Goal: Transaction & Acquisition: Purchase product/service

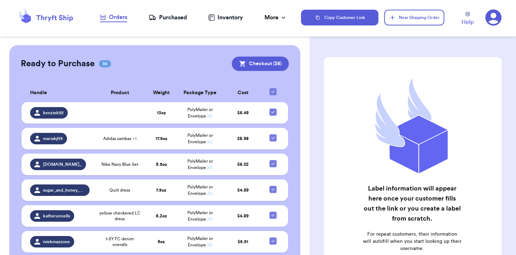
scroll to position [445, 0]
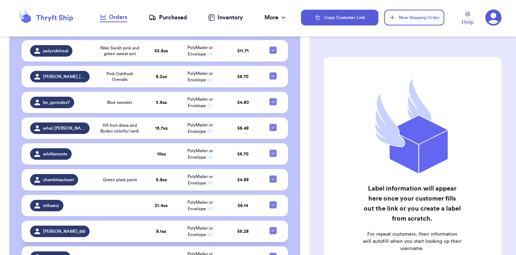
click at [275, 230] on icon at bounding box center [273, 231] width 6 height 6
click at [273, 227] on input "checkbox" at bounding box center [273, 227] width 0 height 0
checkbox input "false"
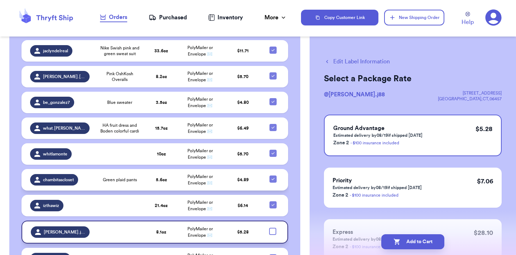
click at [275, 177] on icon at bounding box center [273, 179] width 6 height 6
click at [273, 176] on input "checkbox" at bounding box center [273, 175] width 0 height 0
checkbox input "false"
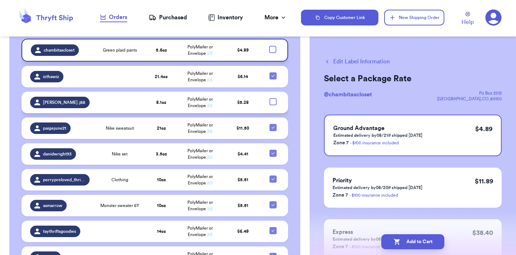
scroll to position [110, 0]
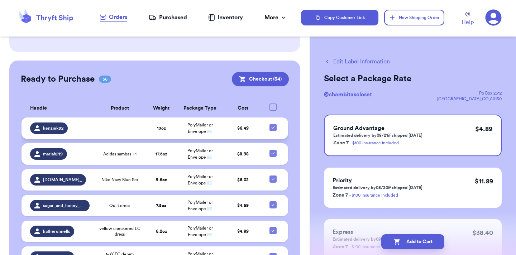
click at [271, 125] on icon at bounding box center [273, 128] width 6 height 6
click at [273, 124] on input "checkbox" at bounding box center [273, 124] width 0 height 0
checkbox input "false"
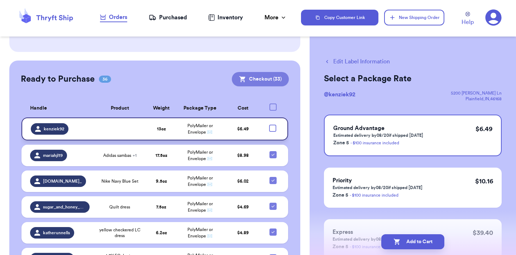
click at [268, 80] on button "Checkout ( 33 )" at bounding box center [260, 79] width 57 height 14
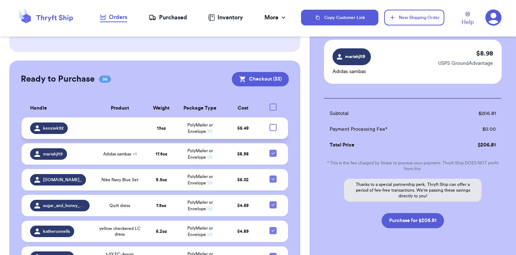
scroll to position [1605, 0]
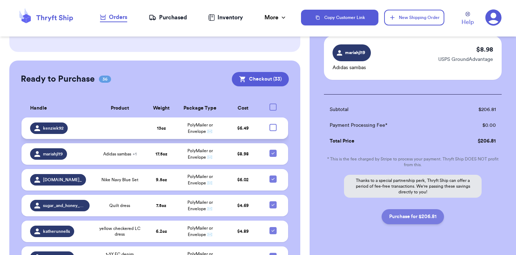
click at [413, 209] on button "Purchase for $206.81" at bounding box center [413, 216] width 62 height 15
checkbox input "false"
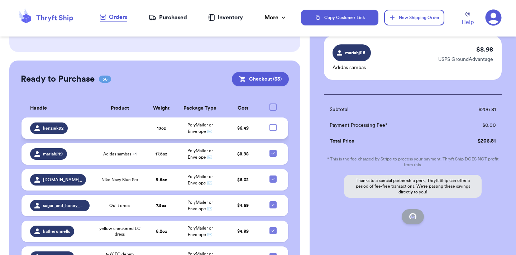
checkbox input "false"
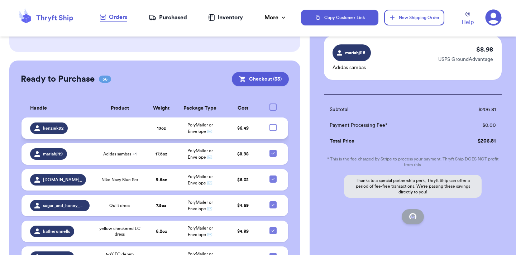
checkbox input "false"
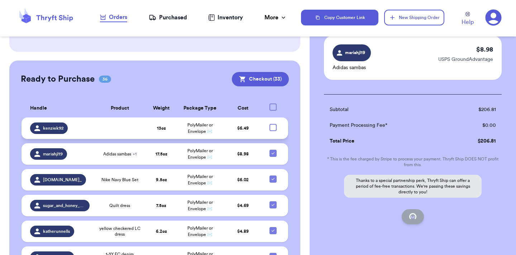
checkbox input "false"
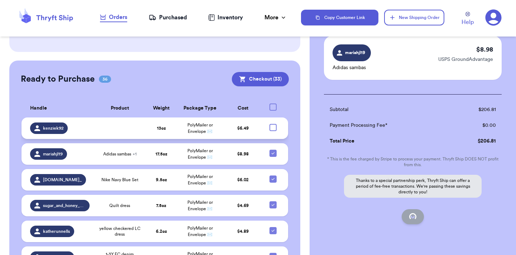
checkbox input "false"
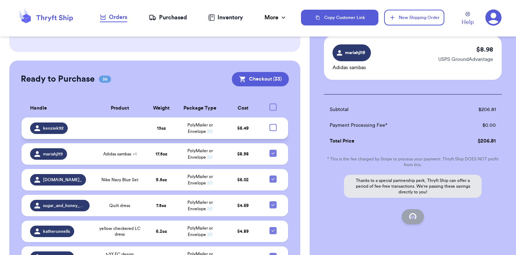
checkbox input "false"
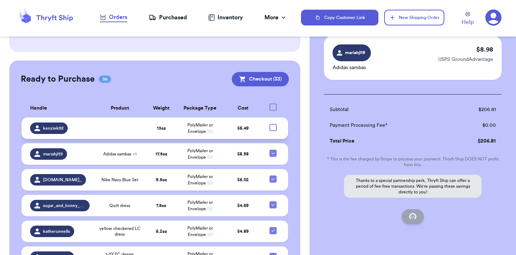
checkbox input "false"
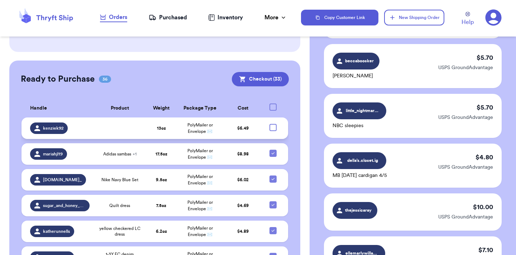
scroll to position [73, 0]
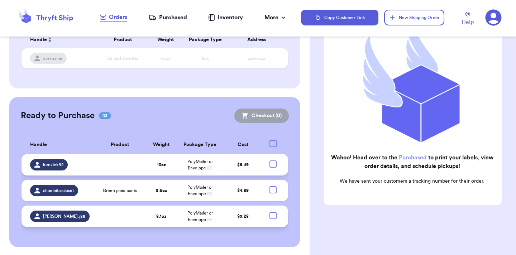
click at [406, 160] on link "Purchased" at bounding box center [413, 158] width 28 height 6
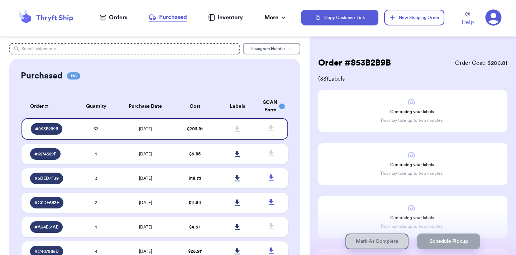
click at [271, 51] on button "Instagram Handle" at bounding box center [271, 48] width 57 height 11
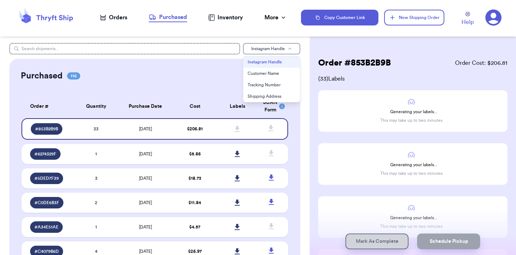
click at [271, 51] on button "Instagram Handle" at bounding box center [271, 48] width 57 height 11
